Goal: Check status

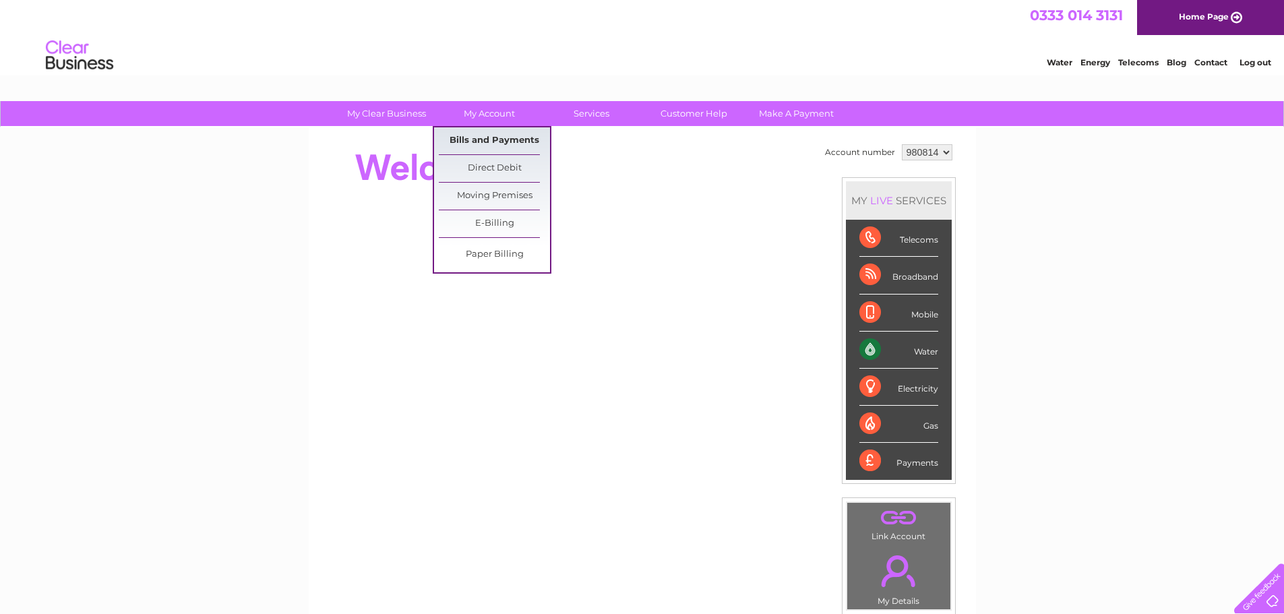
click at [502, 145] on link "Bills and Payments" at bounding box center [494, 140] width 111 height 27
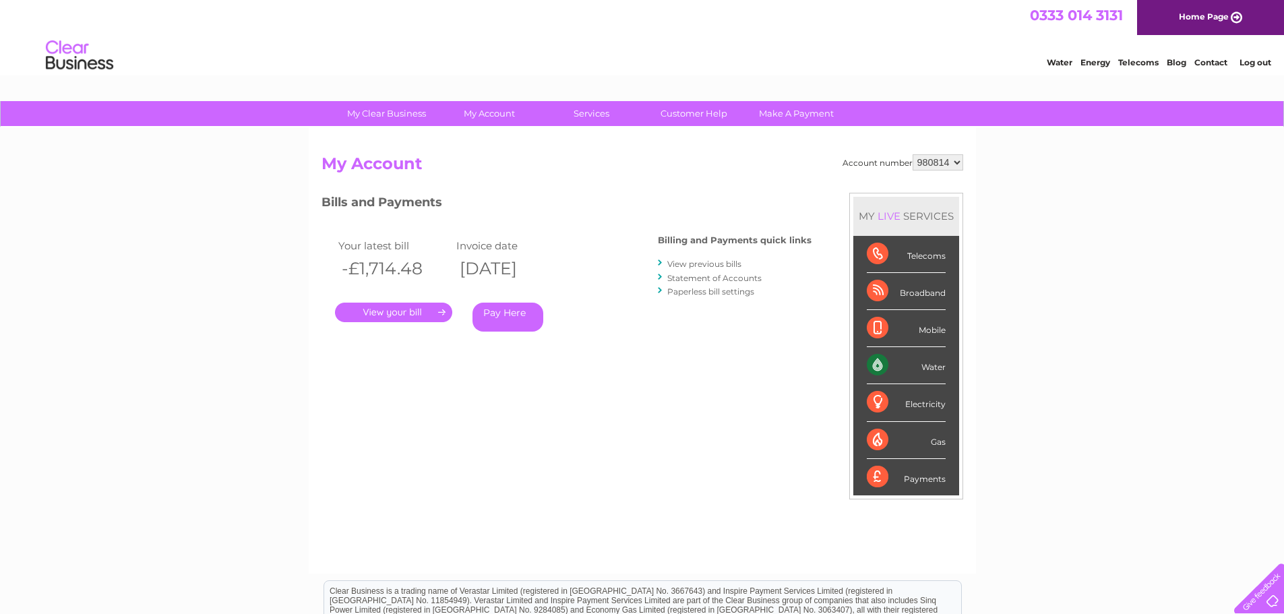
click at [429, 313] on link "." at bounding box center [393, 313] width 117 height 20
